Goal: Information Seeking & Learning: Learn about a topic

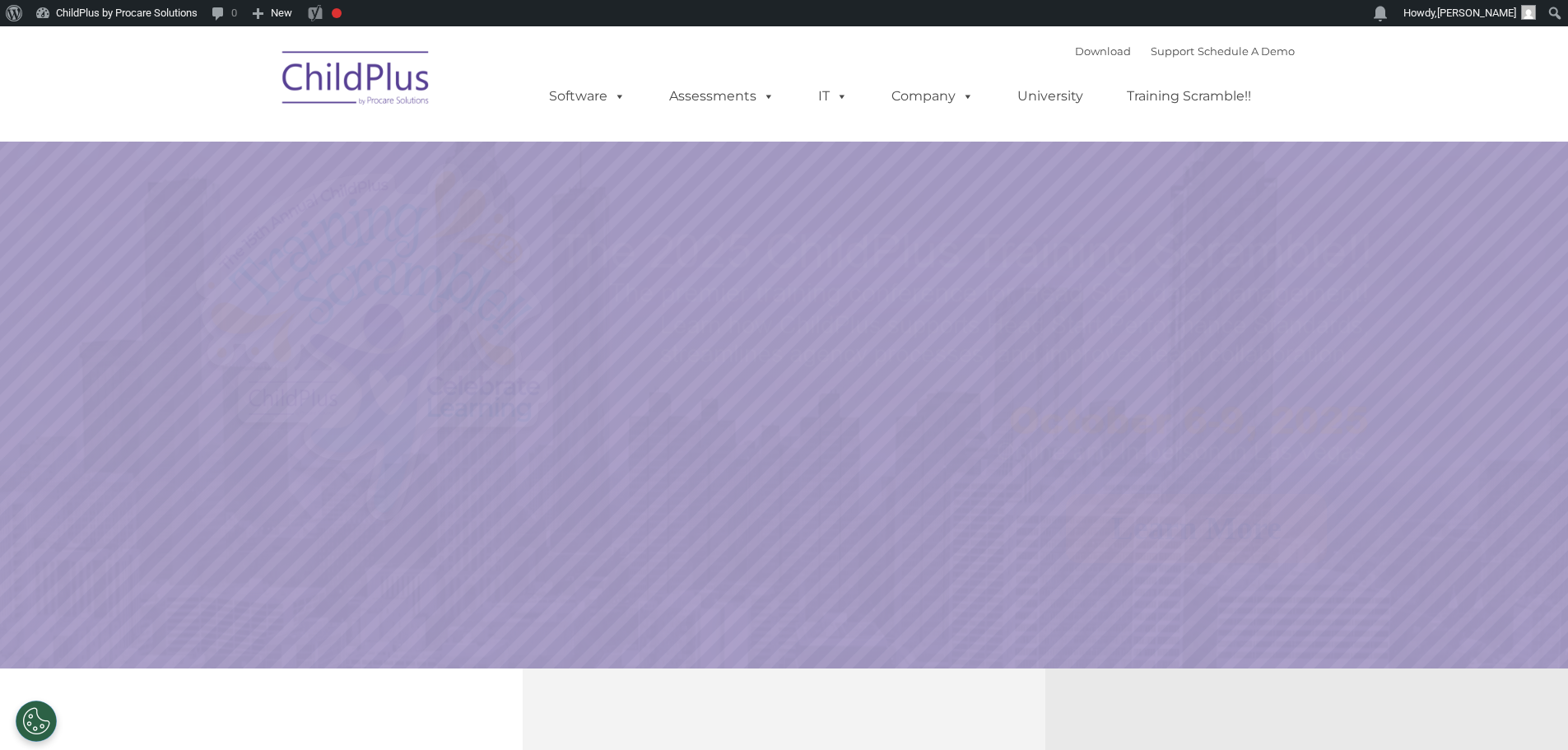
select select "MEDIUM"
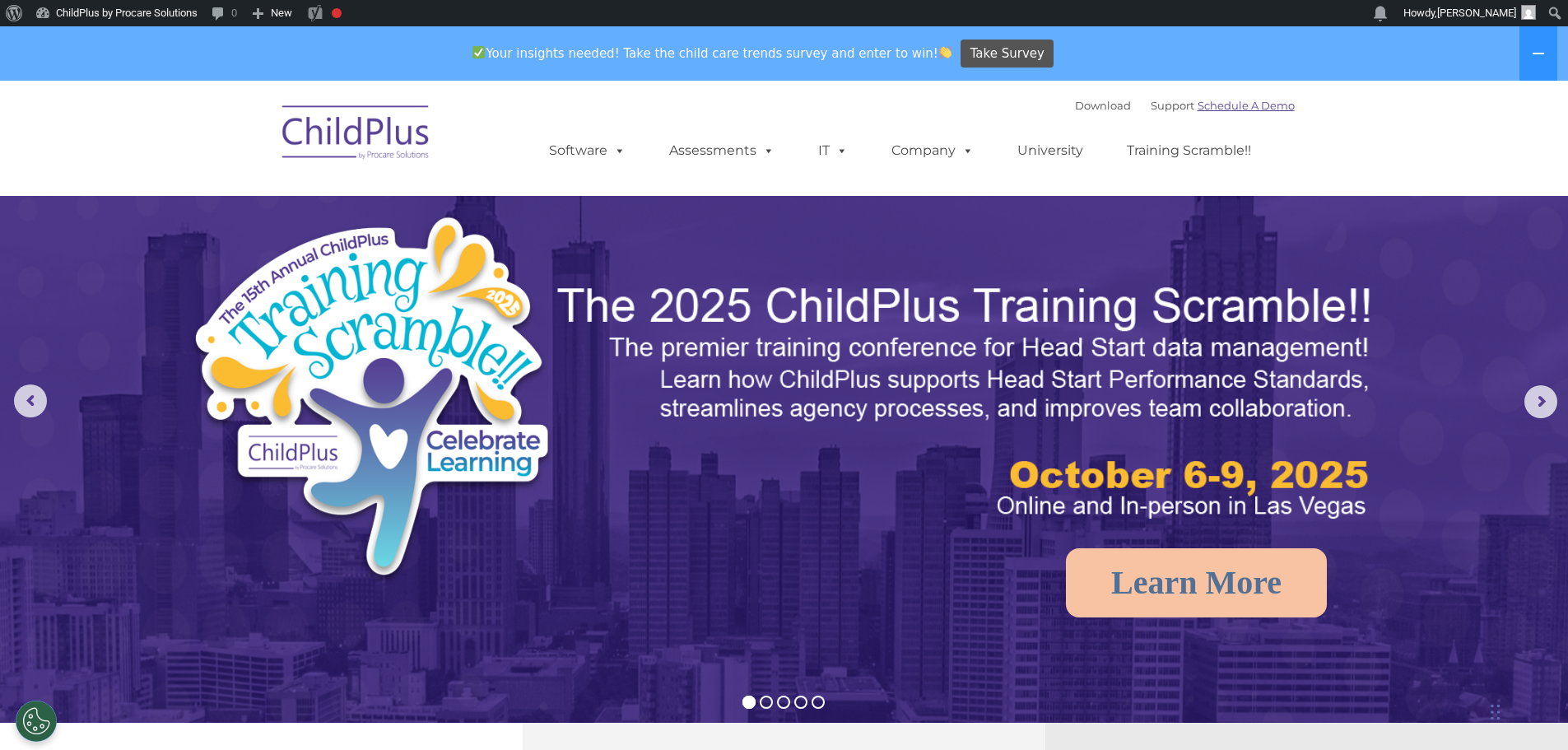
click at [1238, 108] on link "Schedule A Demo" at bounding box center [1245, 105] width 97 height 13
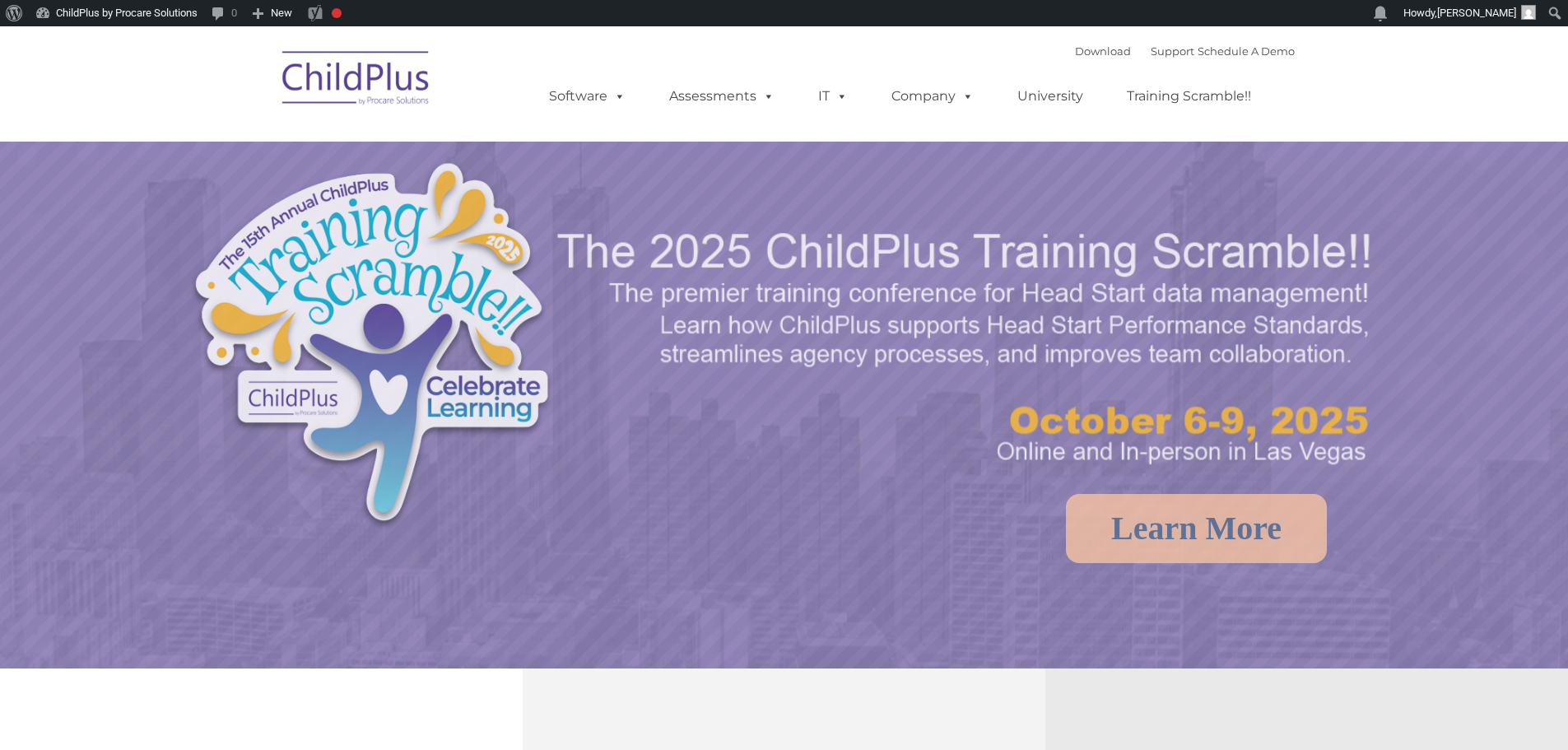
select select "MEDIUM"
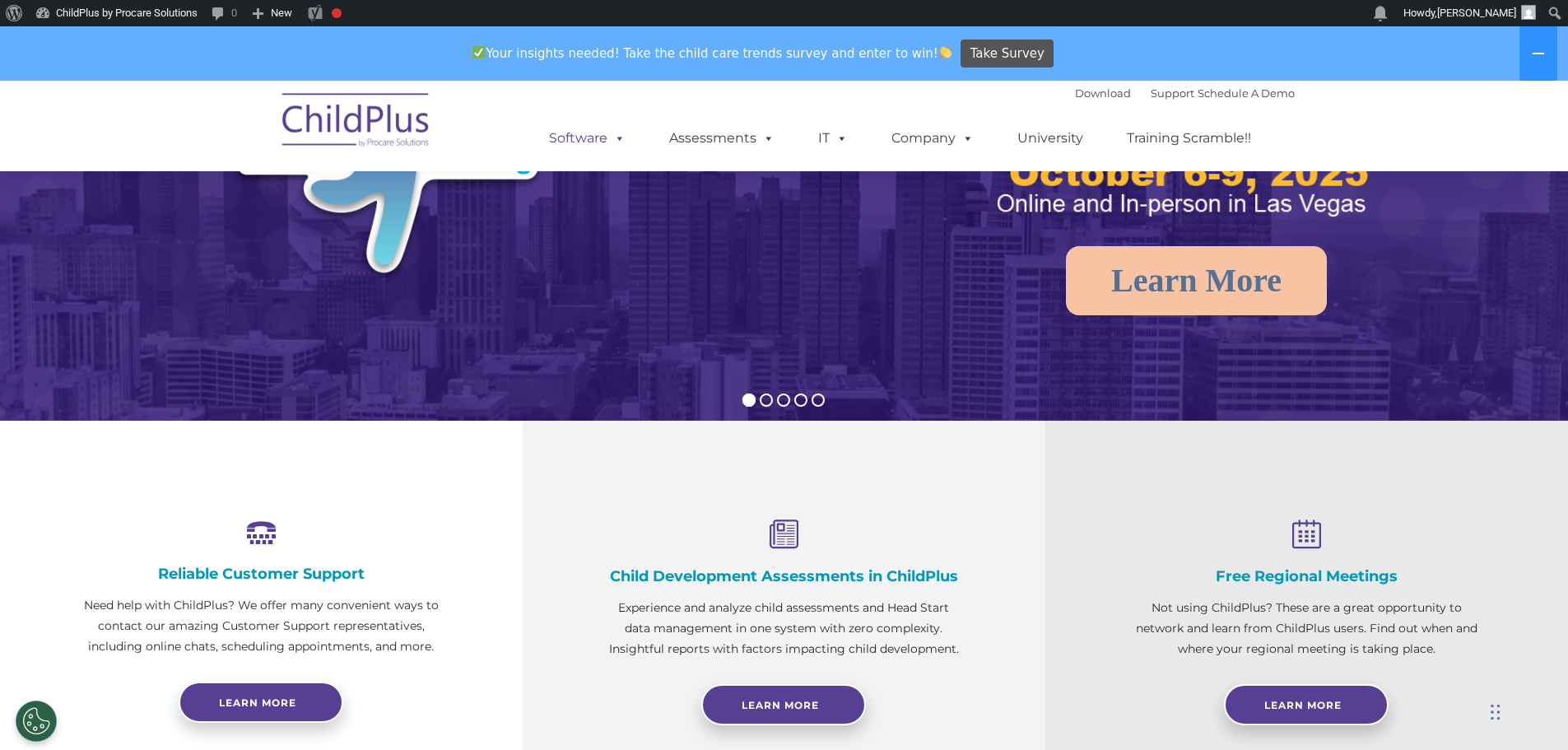
scroll to position [301, 0]
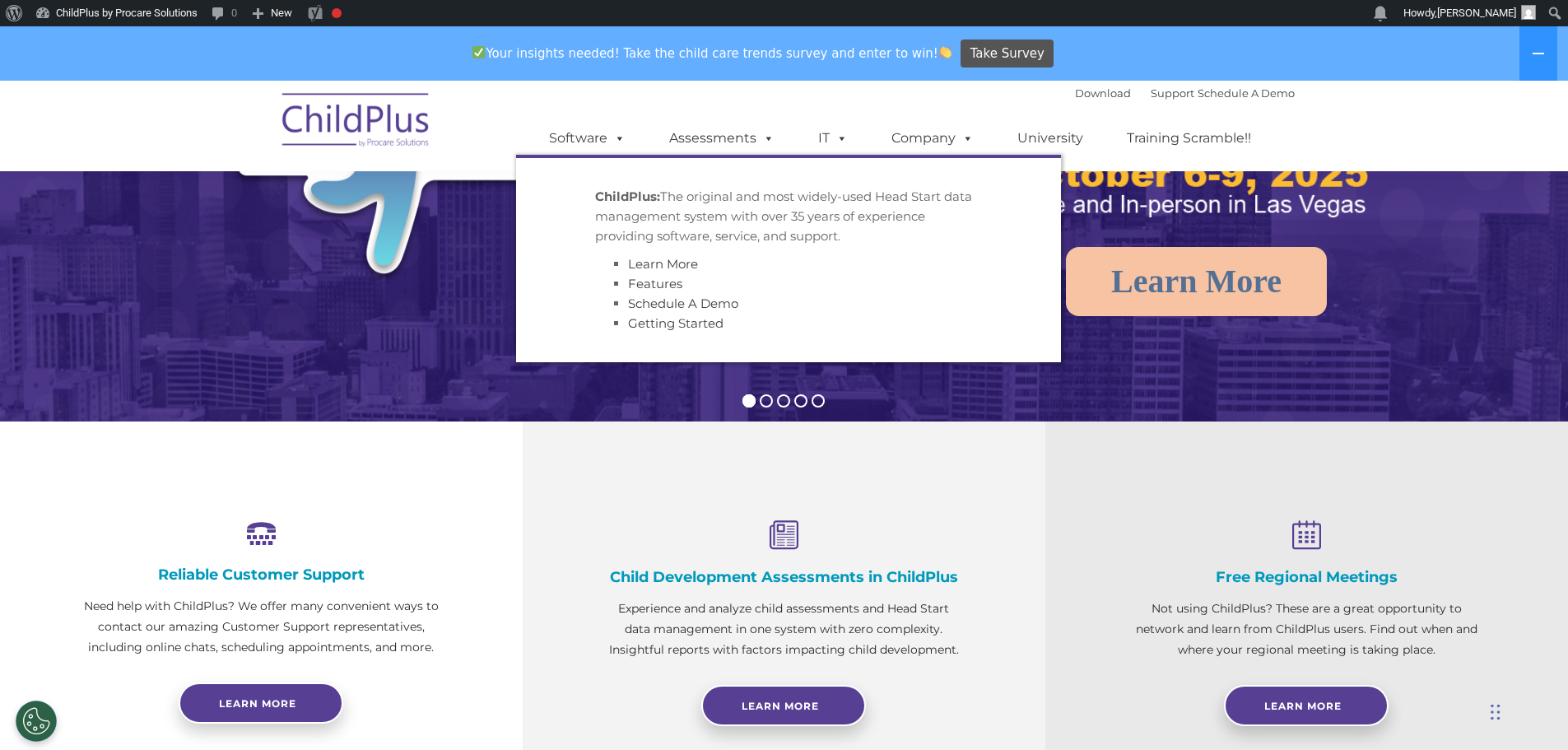
click at [698, 213] on p "ChildPlus: The original and most widely-used Head Start data management system …" at bounding box center [788, 217] width 386 height 60
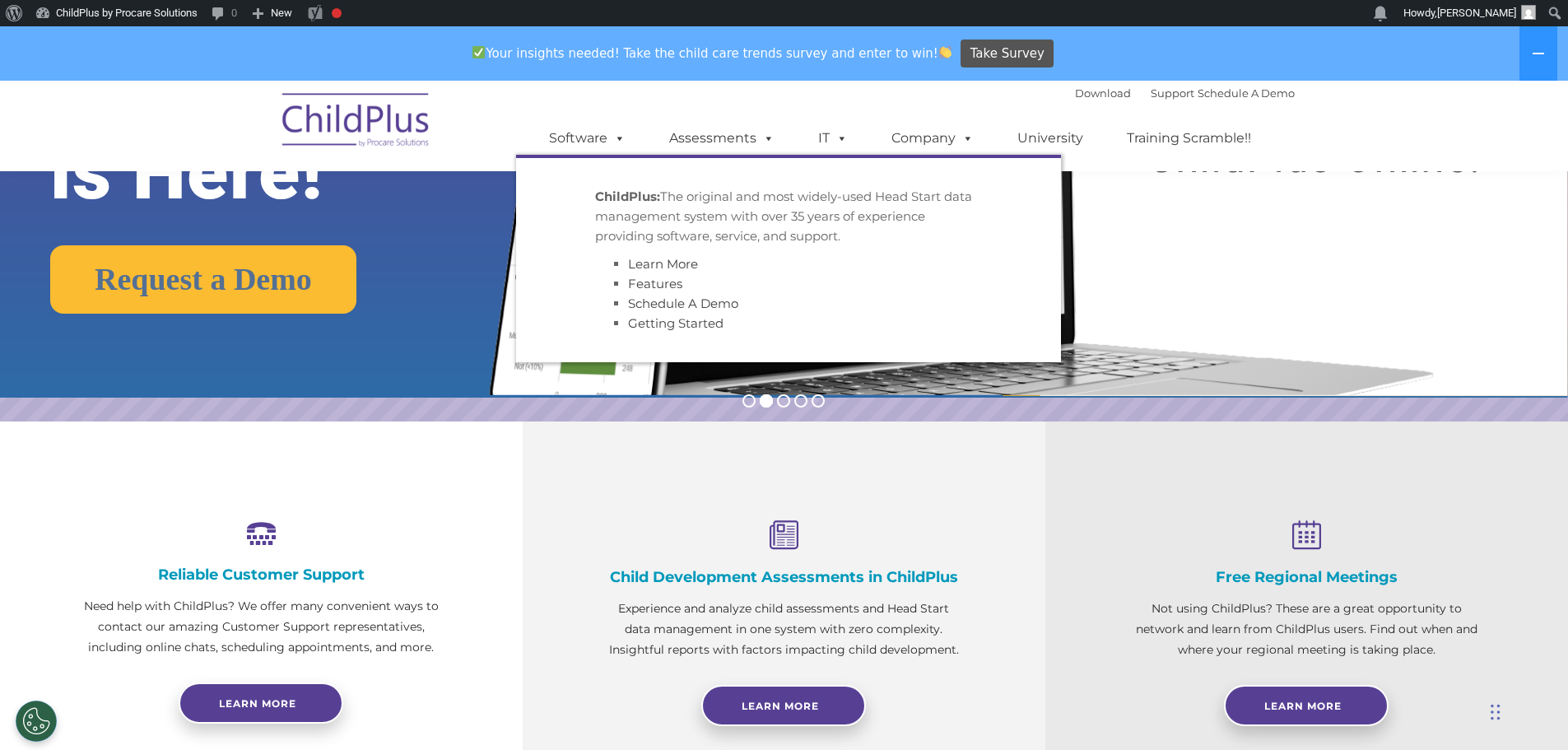
drag, startPoint x: 664, startPoint y: 195, endPoint x: 852, endPoint y: 234, distance: 192.0
click at [852, 234] on p "ChildPlus: The original and most widely-used Head Start data management system …" at bounding box center [788, 217] width 386 height 60
copy p "The original and most widely-used Head Start data management system with over 3…"
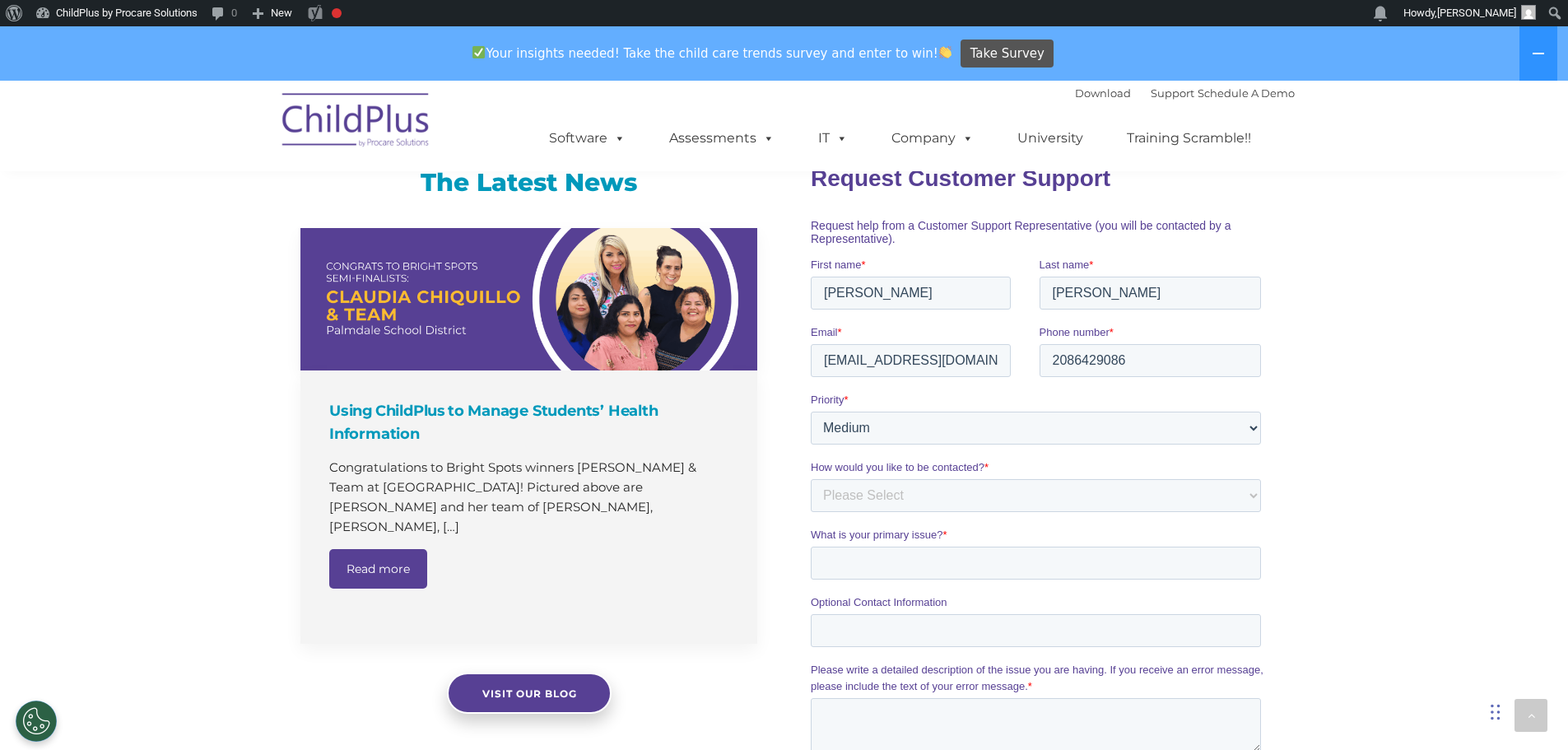
scroll to position [885, 0]
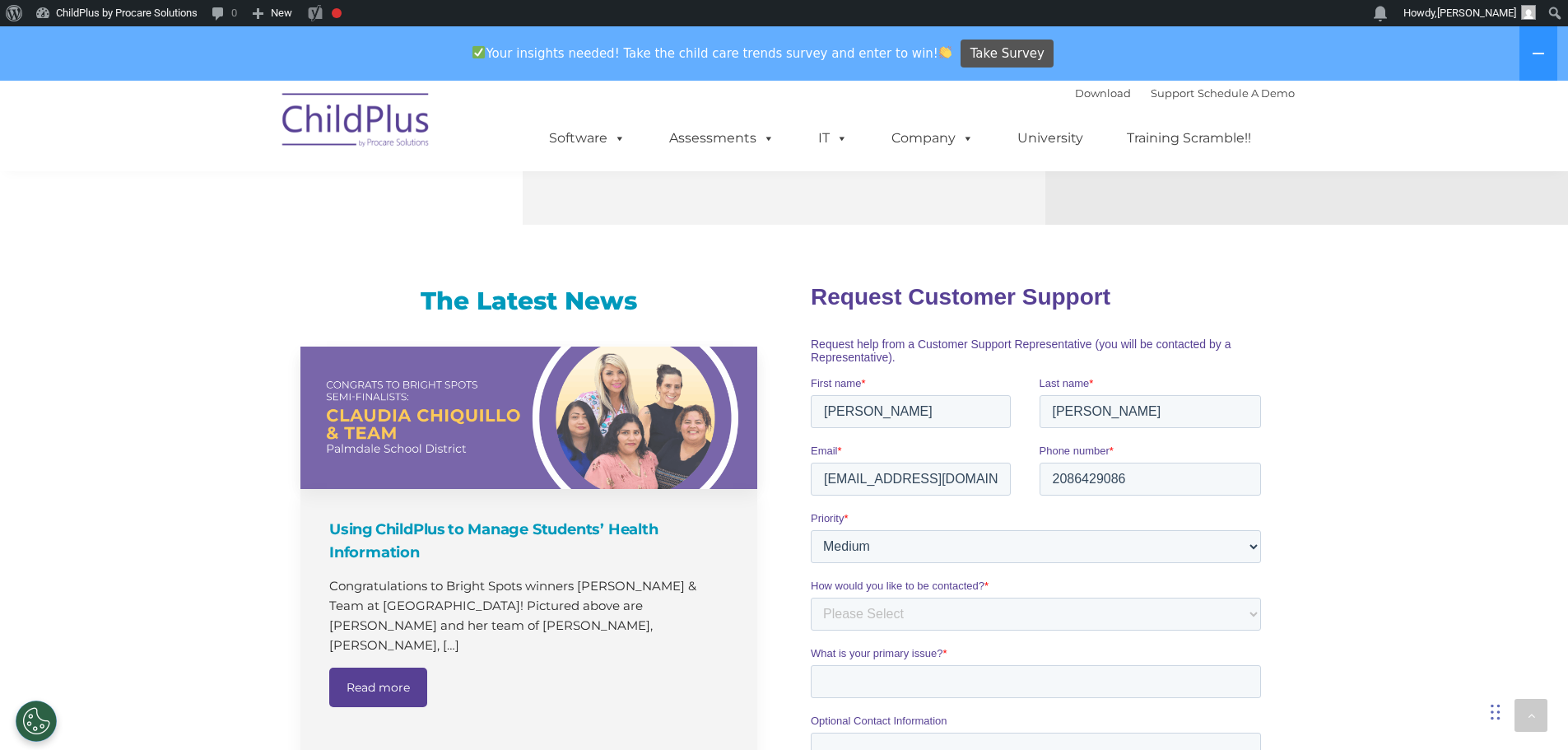
click at [499, 411] on link at bounding box center [529, 418] width 457 height 142
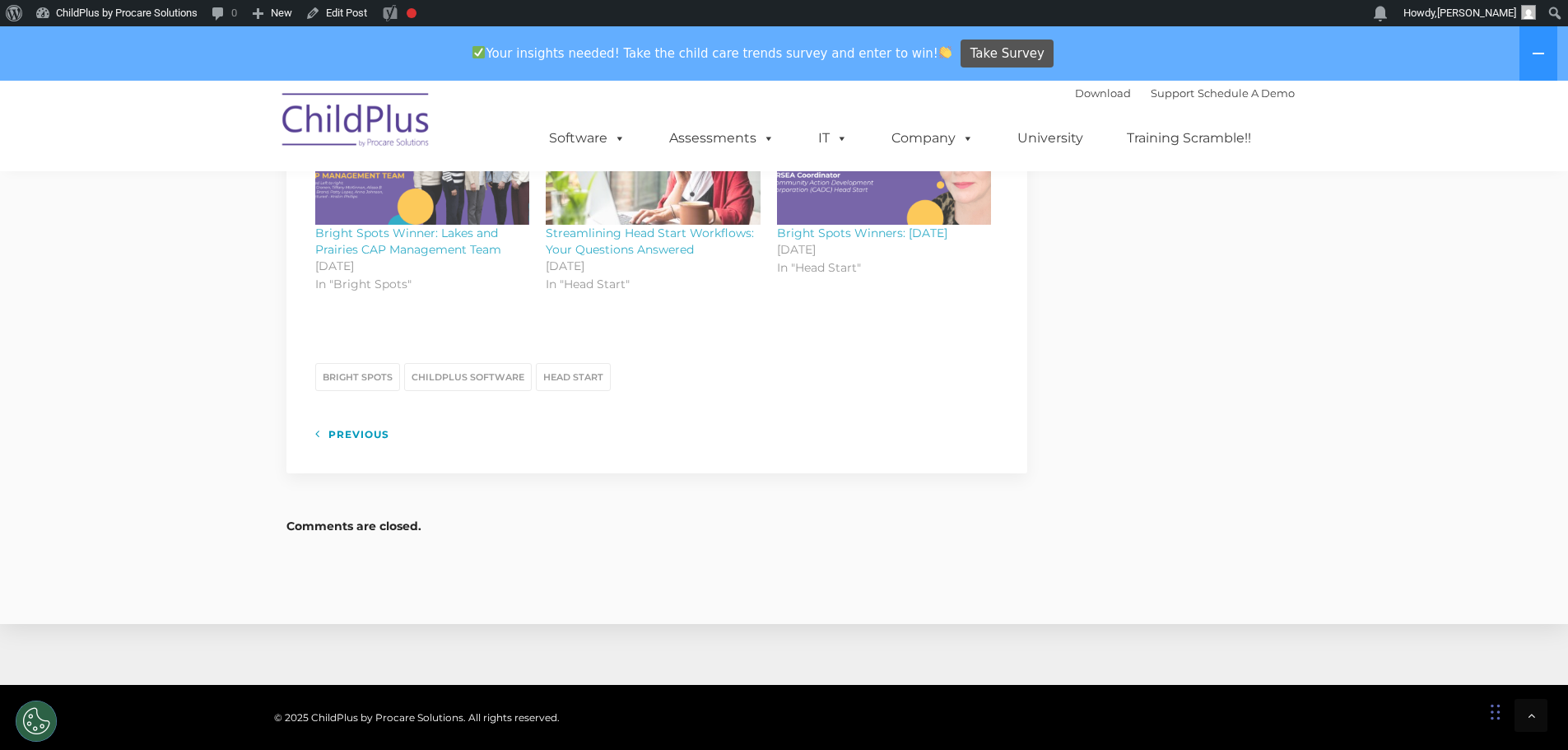
scroll to position [2070, 0]
click at [640, 238] on link "Streamlining Head Start Workflows: Your Questions Answered" at bounding box center [650, 240] width 209 height 31
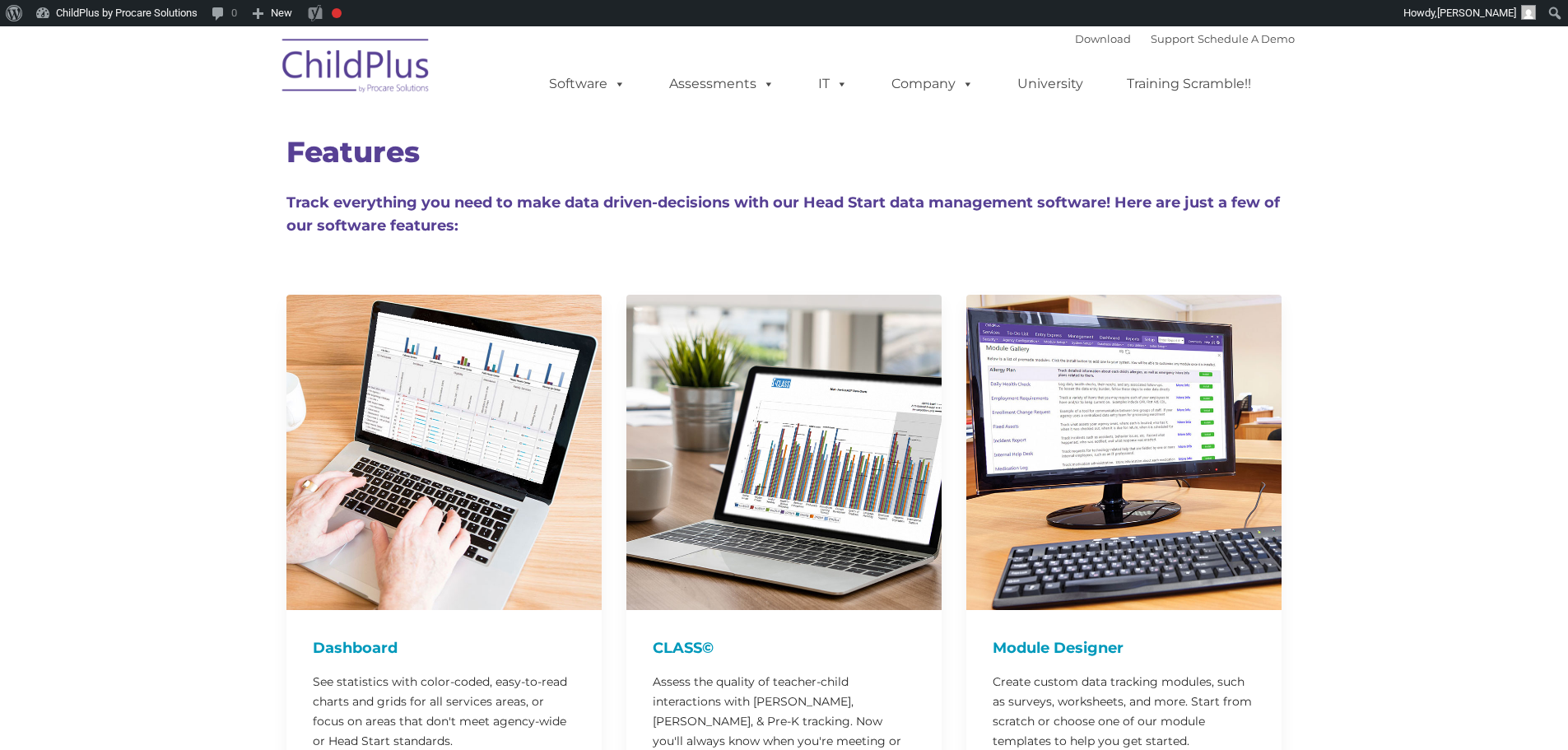
type input ""
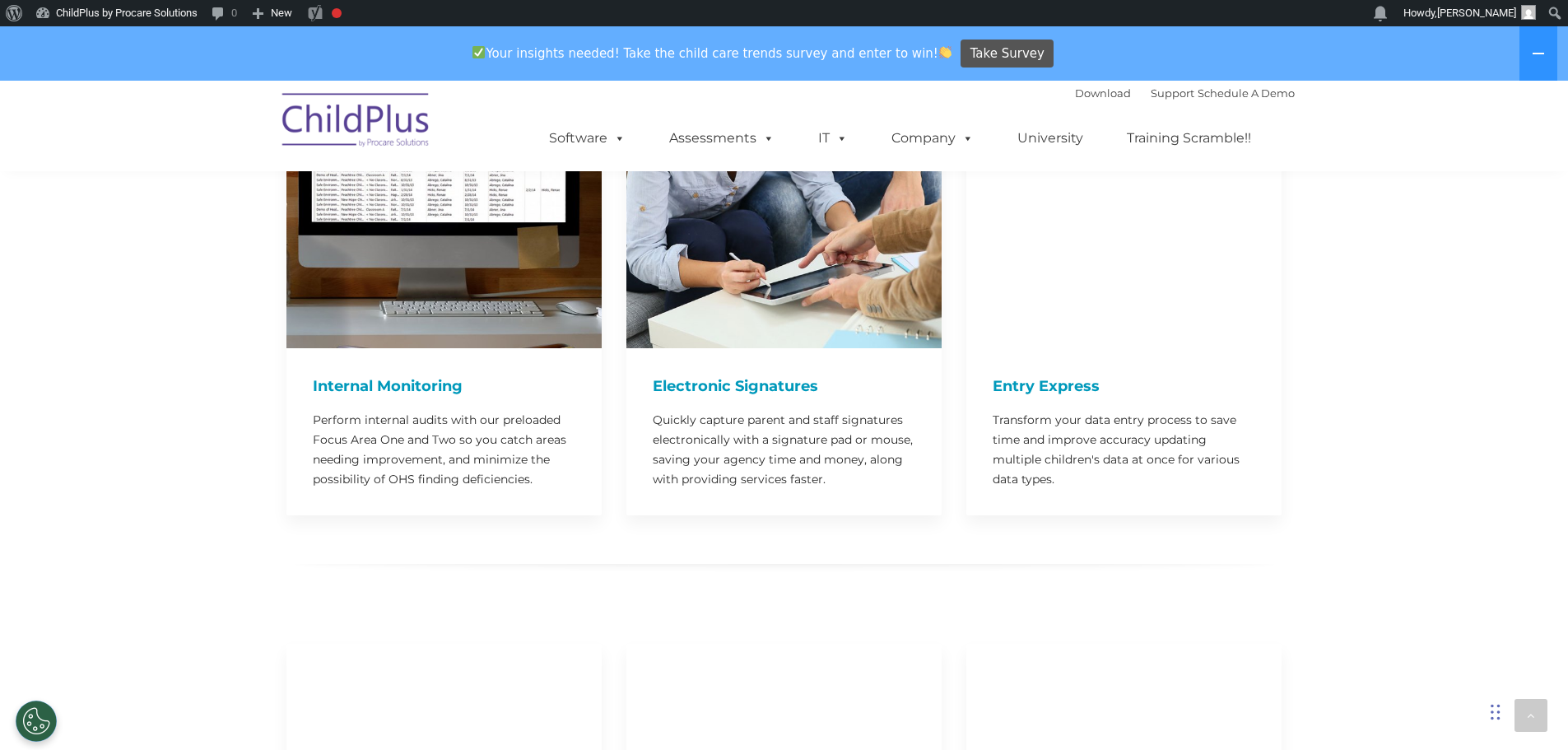
scroll to position [1628, 0]
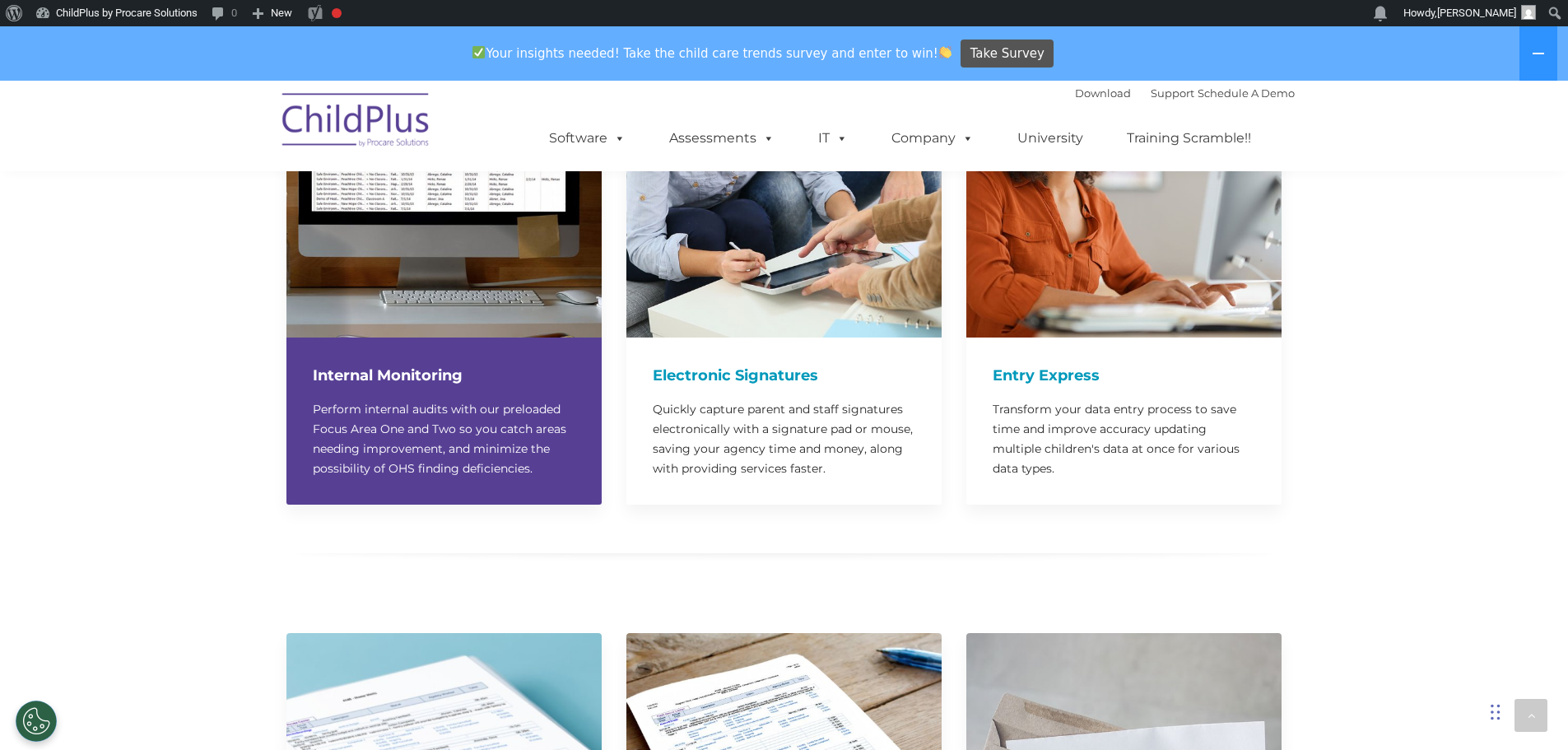
click at [395, 364] on h4 "Internal Monitoring" at bounding box center [444, 376] width 262 height 23
click at [449, 364] on h4 "Internal Monitoring" at bounding box center [444, 376] width 262 height 23
